Goal: Check status: Check status

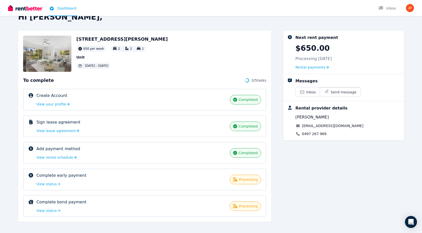
scroll to position [13, 0]
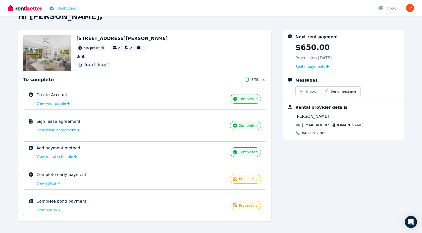
click at [51, 180] on div "Complete early payment processing View status" at bounding box center [131, 179] width 190 height 14
click at [51, 181] on span "View status" at bounding box center [46, 183] width 20 height 5
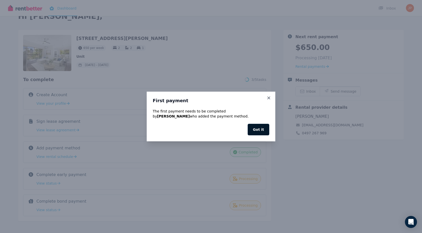
click at [255, 130] on button "Got it" at bounding box center [259, 130] width 22 height 12
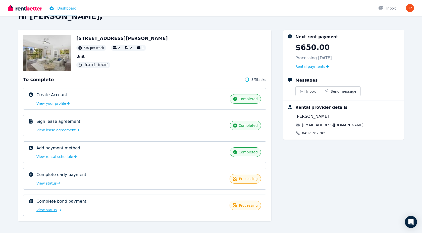
click at [48, 212] on span "View status" at bounding box center [46, 210] width 20 height 5
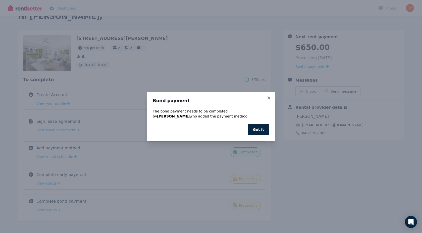
click at [250, 135] on div "Got it" at bounding box center [211, 130] width 117 height 12
click at [253, 132] on button "Got it" at bounding box center [259, 130] width 22 height 12
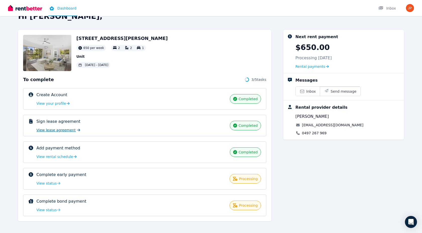
click at [63, 131] on span "View lease agreement" at bounding box center [55, 130] width 39 height 5
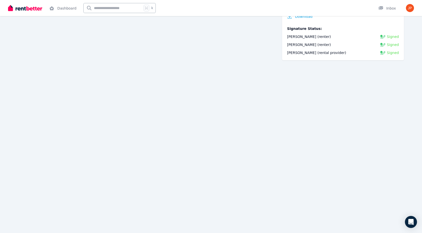
scroll to position [4479, 0]
